Goal: Task Accomplishment & Management: Use online tool/utility

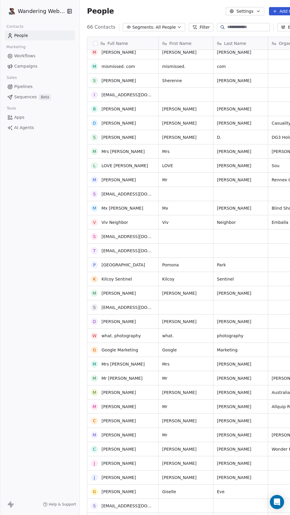
scroll to position [71, 0]
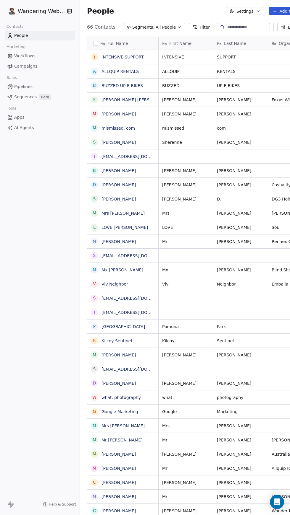
click at [20, 59] on span "Workflows" at bounding box center [24, 56] width 21 height 6
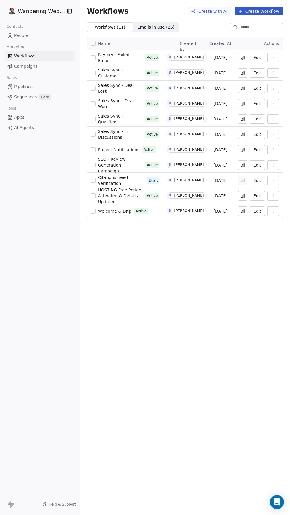
click at [17, 68] on span "Campaigns" at bounding box center [25, 66] width 23 height 6
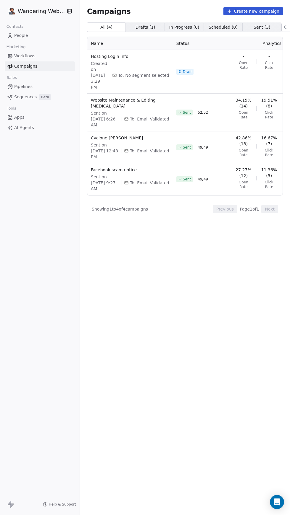
click at [31, 59] on link "Workflows" at bounding box center [40, 56] width 70 height 10
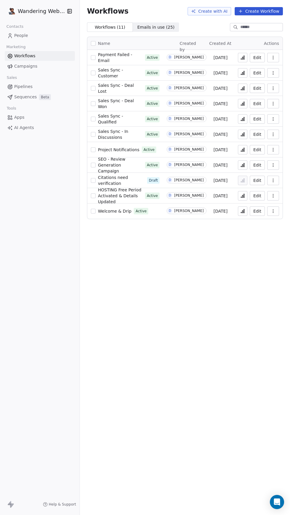
click at [118, 210] on span "Welcome & Drip" at bounding box center [114, 211] width 33 height 5
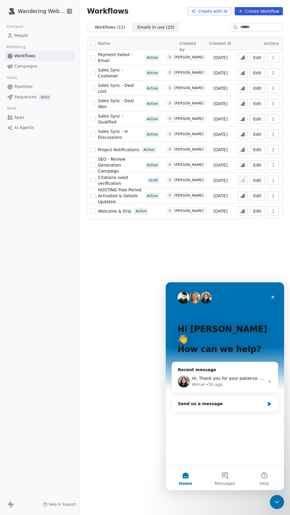
click at [246, 212] on button at bounding box center [242, 211] width 9 height 9
